Goal: Task Accomplishment & Management: Complete application form

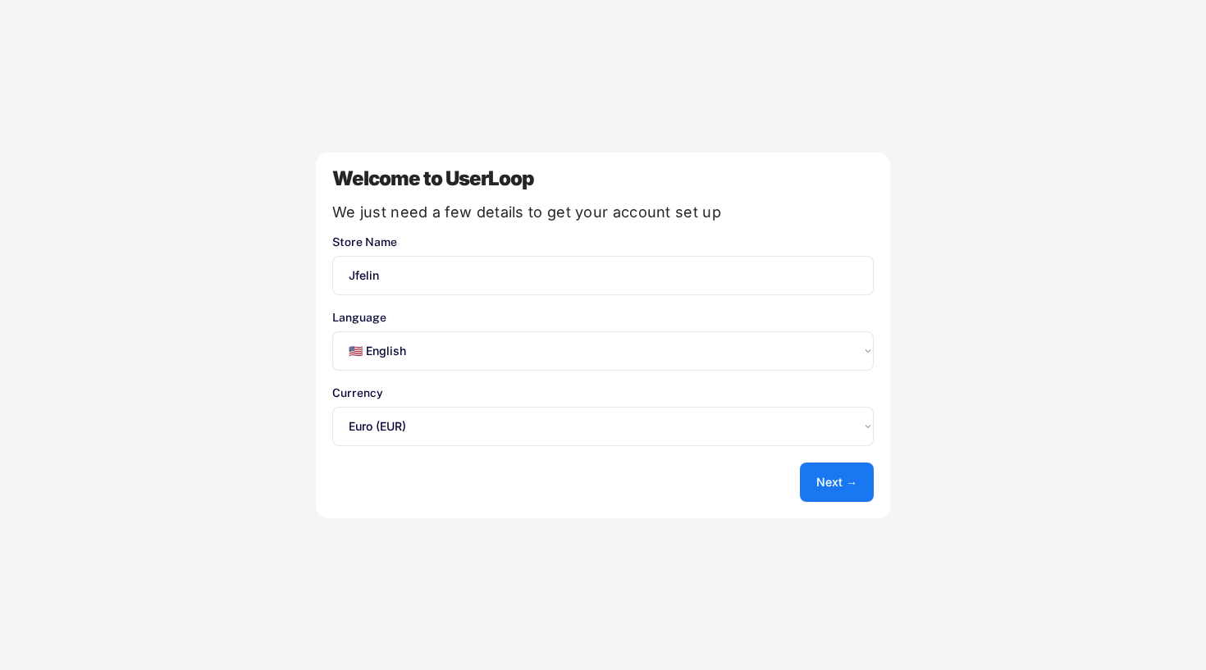
select select ""en""
select select ""1348695171700984260__LOOKUP__1635527639173x833446490375085600""
select select ""fr""
click at [827, 481] on button "Next →" at bounding box center [837, 482] width 74 height 39
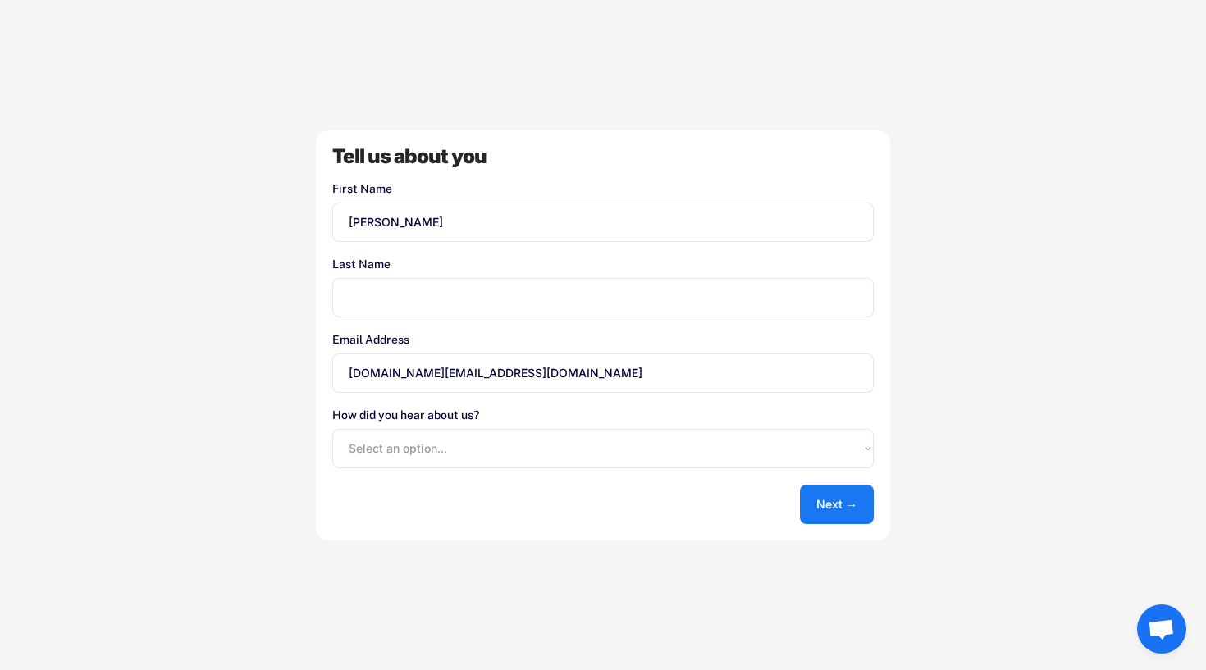
type input "Jonathan"
type input "Ricard"
click at [643, 422] on div "How did you hear about us? Select an option... Shopify App Store Google UserLoo…" at bounding box center [602, 438] width 541 height 59
select select ""other""
click at [819, 503] on button "Next →" at bounding box center [837, 504] width 74 height 39
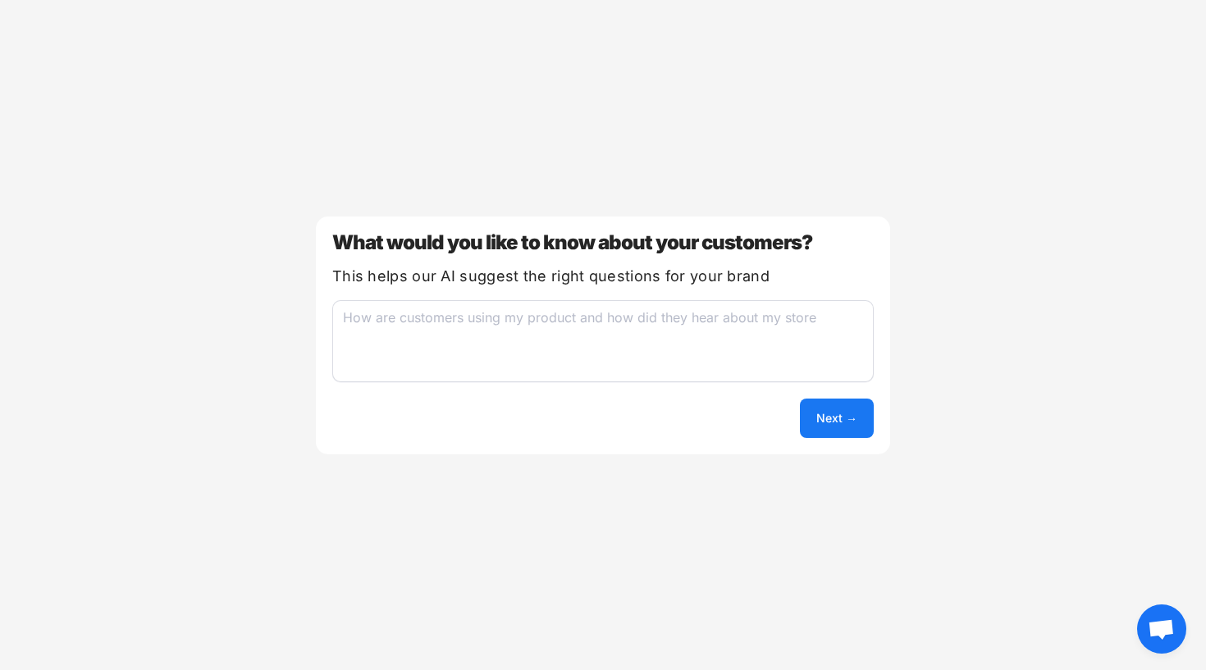
click at [881, 433] on div "What would you like to know about your customers? This helps our AI suggest the…" at bounding box center [603, 336] width 574 height 238
click at [851, 424] on button "Next →" at bounding box center [837, 418] width 74 height 39
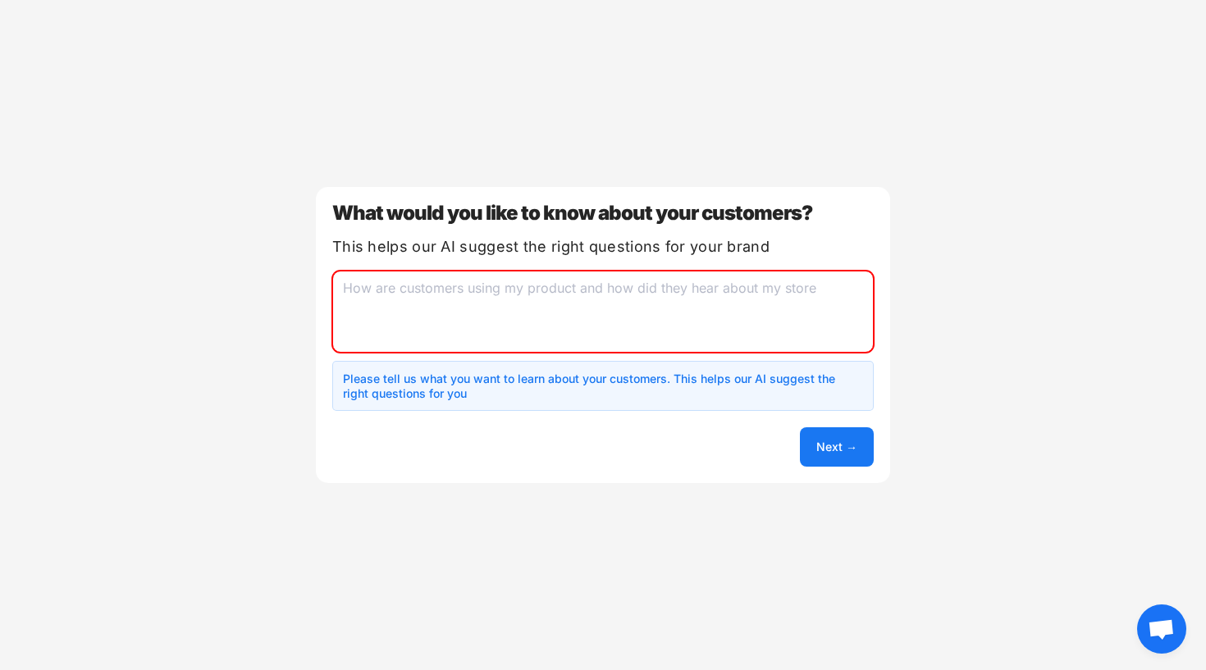
click at [485, 277] on textarea at bounding box center [602, 312] width 541 height 82
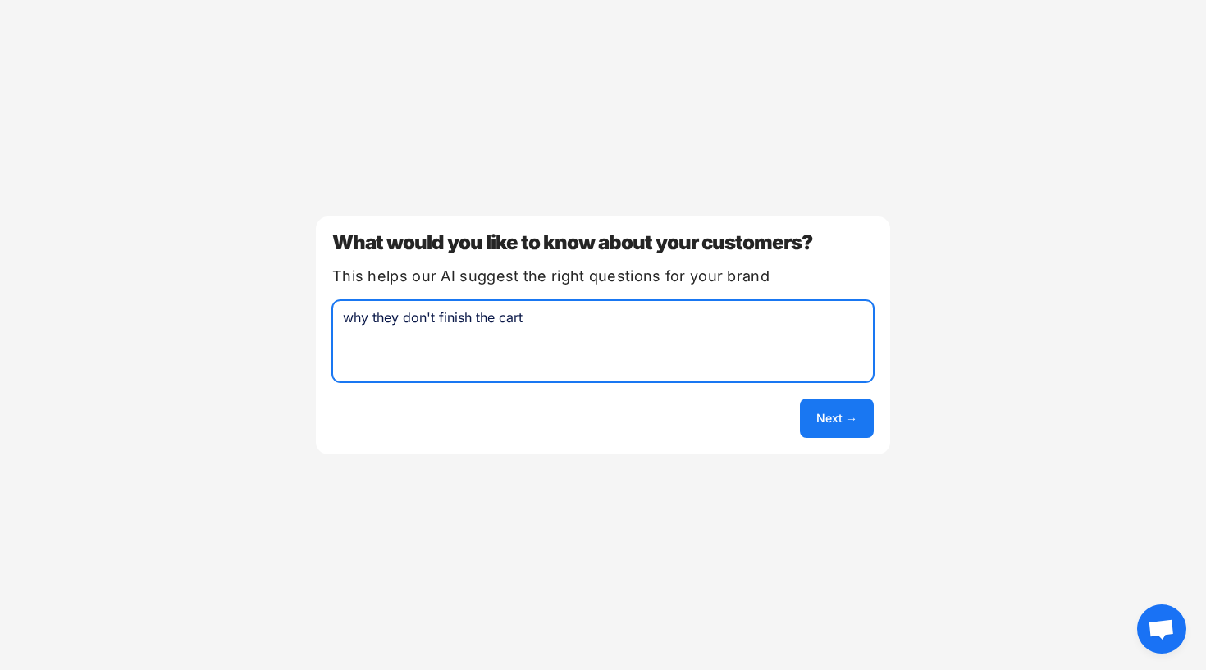
type textarea "why they don't finish the cart"
click at [842, 423] on button "Next →" at bounding box center [837, 418] width 74 height 39
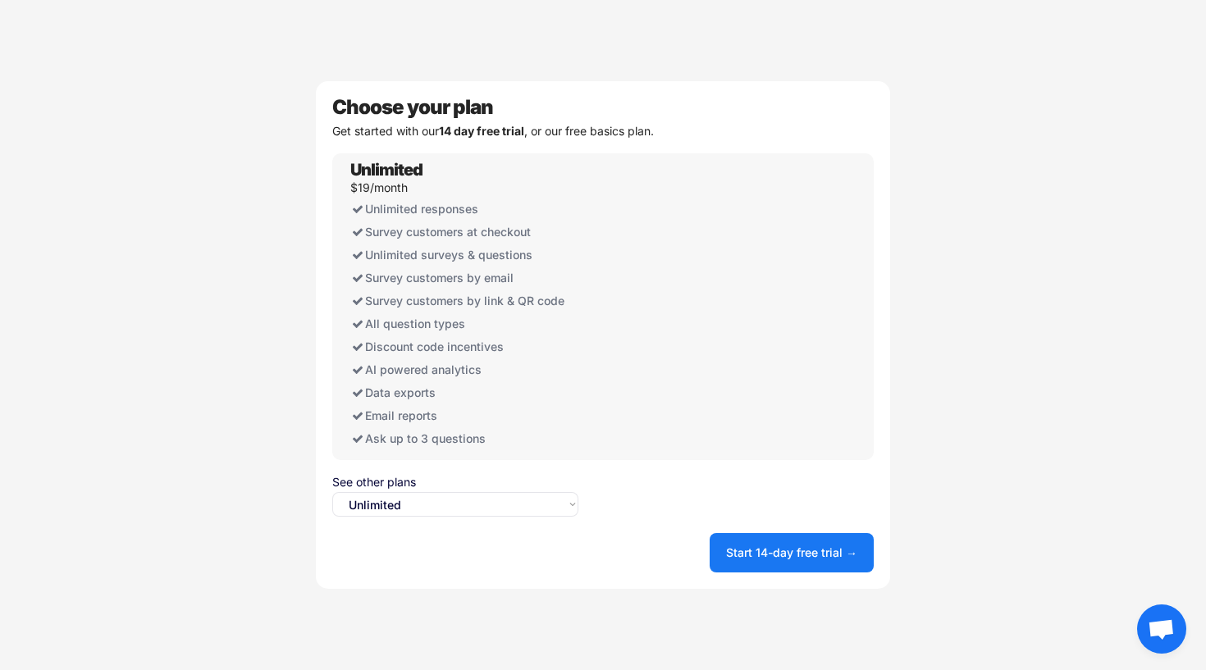
select select ""free0""
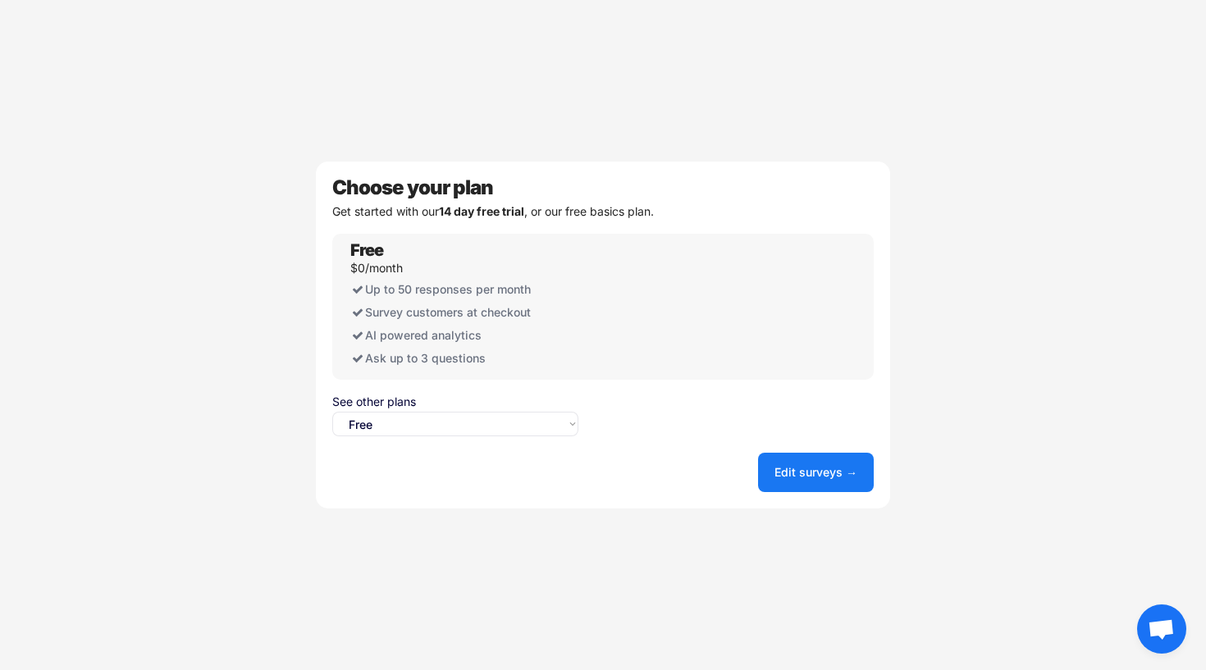
click at [824, 460] on button "Edit surveys →" at bounding box center [816, 472] width 116 height 39
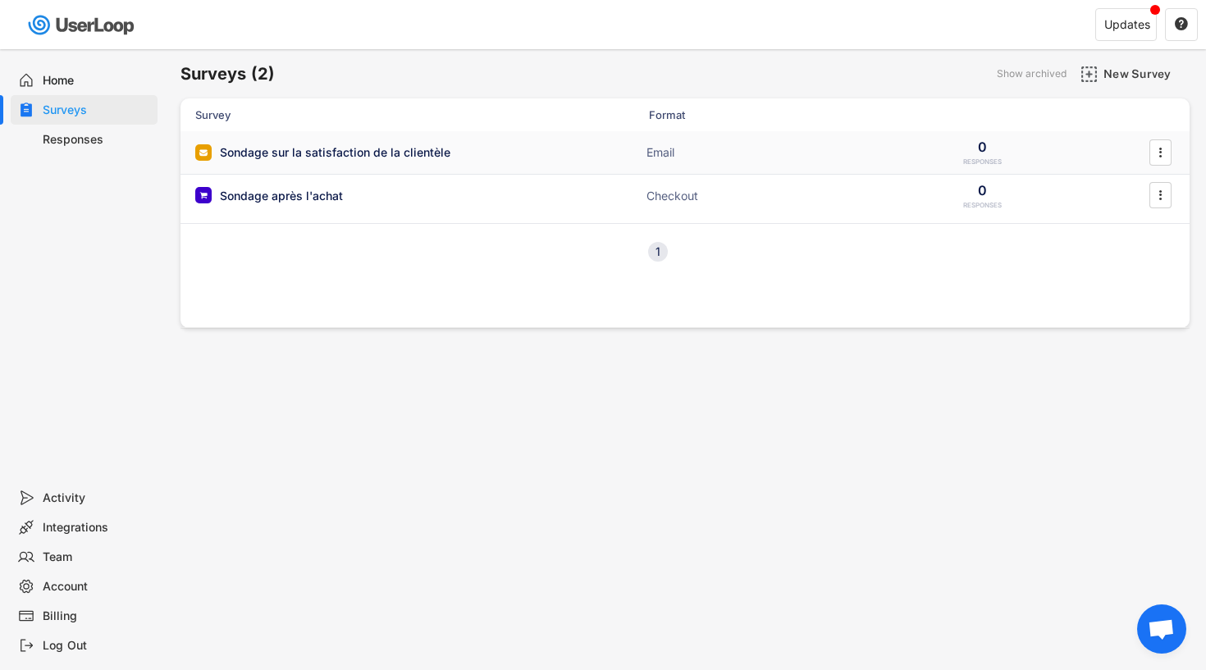
click at [607, 157] on div "Sondage sur la satisfaction de la clientèle Email 0 RESPONSES " at bounding box center [684, 152] width 1009 height 43
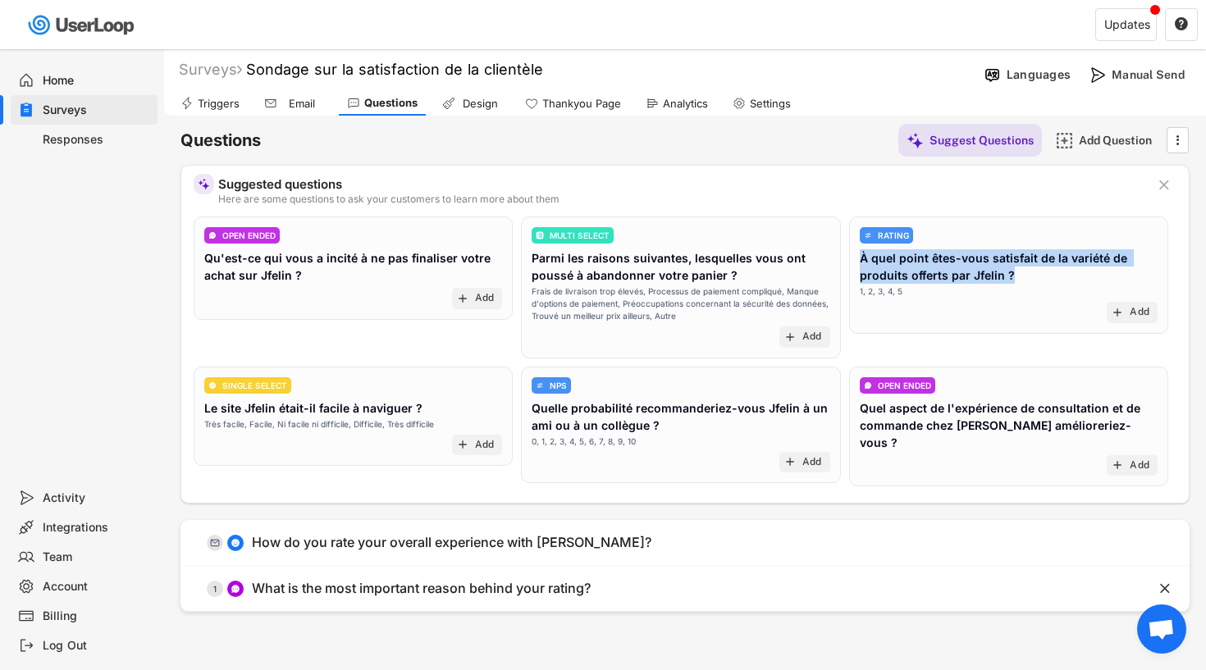
drag, startPoint x: 1133, startPoint y: 237, endPoint x: 1005, endPoint y: 280, distance: 134.9
click at [1005, 280] on div "RATING À quel point êtes-vous satisfait de la variété de produits offerts par J…" at bounding box center [1009, 262] width 298 height 71
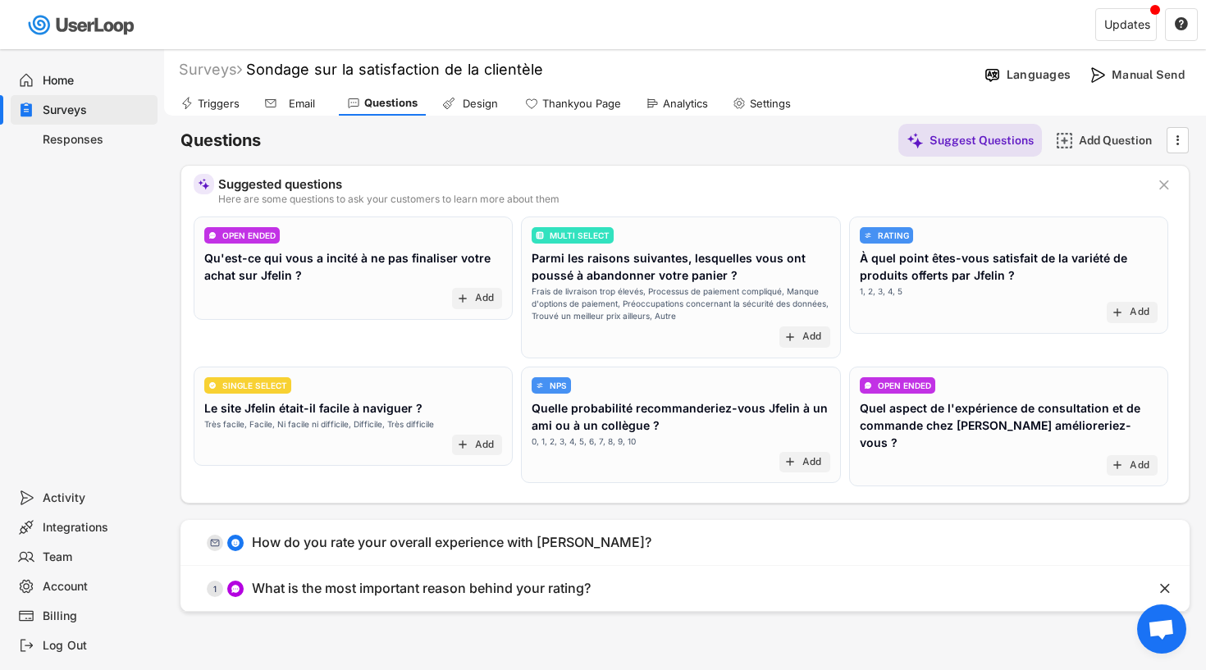
click at [910, 217] on div "RATING À quel point êtes-vous satisfait de la variété de produits offerts par J…" at bounding box center [1008, 275] width 319 height 117
click at [804, 464] on div "Add" at bounding box center [812, 462] width 20 height 13
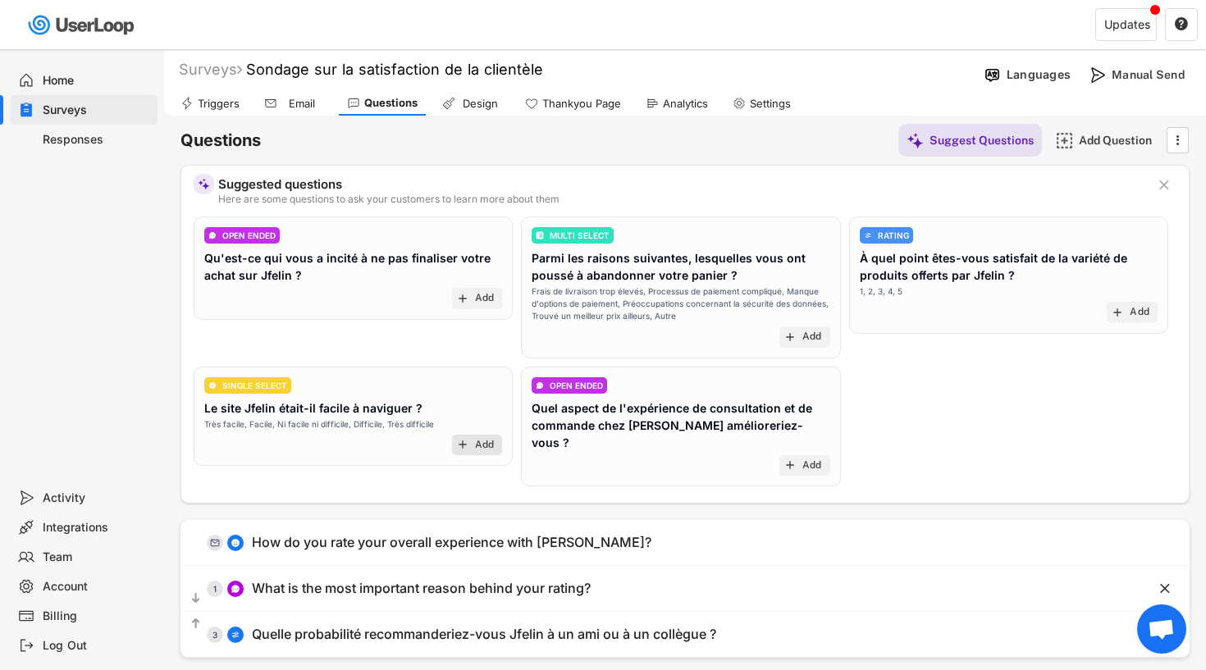
click at [463, 439] on text "add" at bounding box center [462, 444] width 13 height 13
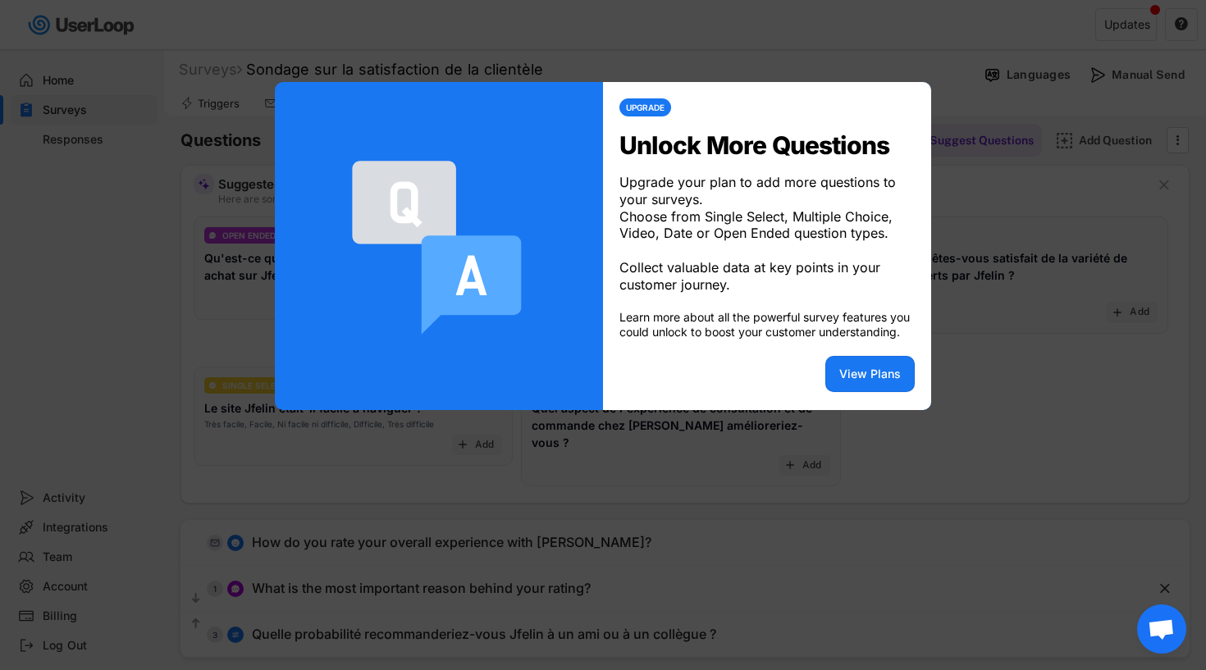
click at [979, 354] on div at bounding box center [603, 335] width 1206 height 670
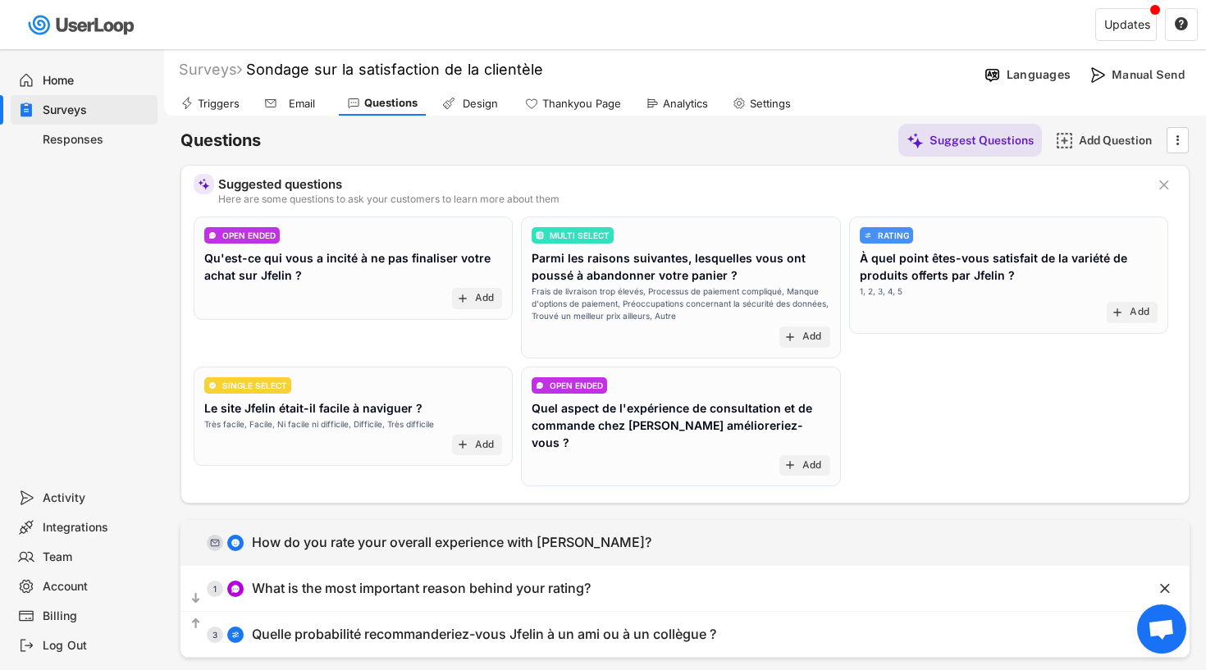
click at [375, 534] on div "How do you rate your overall experience with [PERSON_NAME]?" at bounding box center [451, 542] width 399 height 17
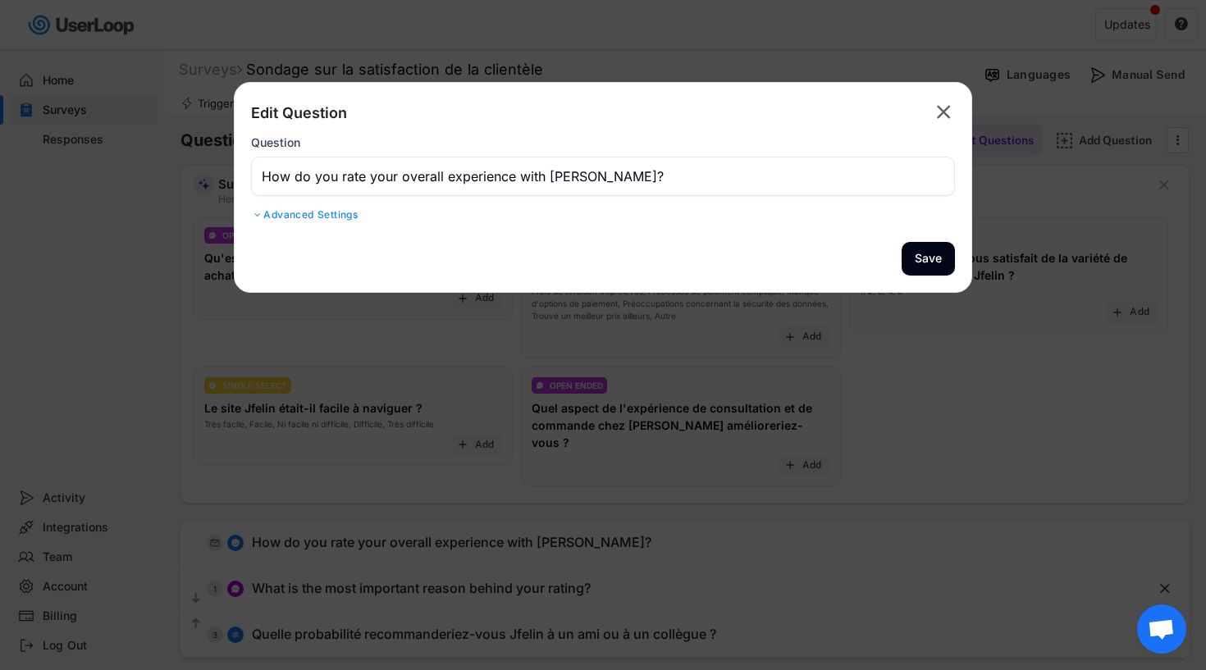
click at [470, 312] on div at bounding box center [603, 335] width 1206 height 670
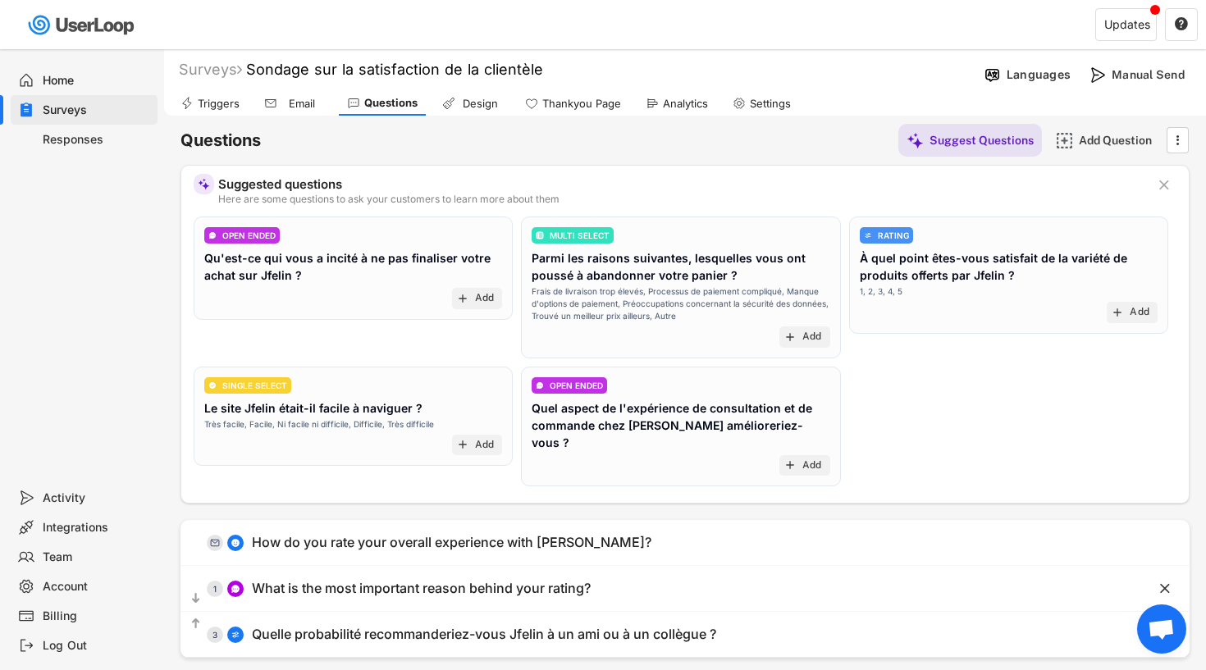
click at [66, 79] on div "Home" at bounding box center [97, 81] width 108 height 16
